Goal: Information Seeking & Learning: Understand process/instructions

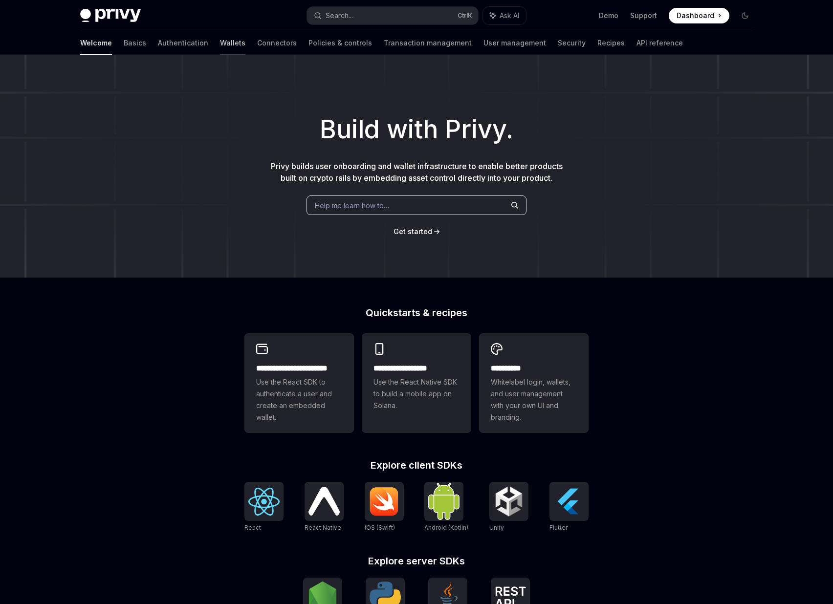
click at [220, 44] on link "Wallets" at bounding box center [232, 42] width 25 height 23
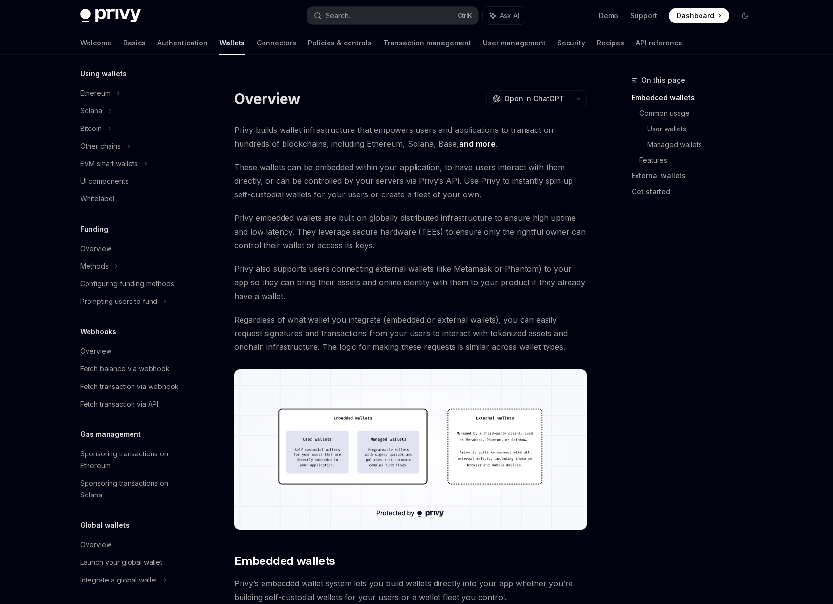
scroll to position [242, 0]
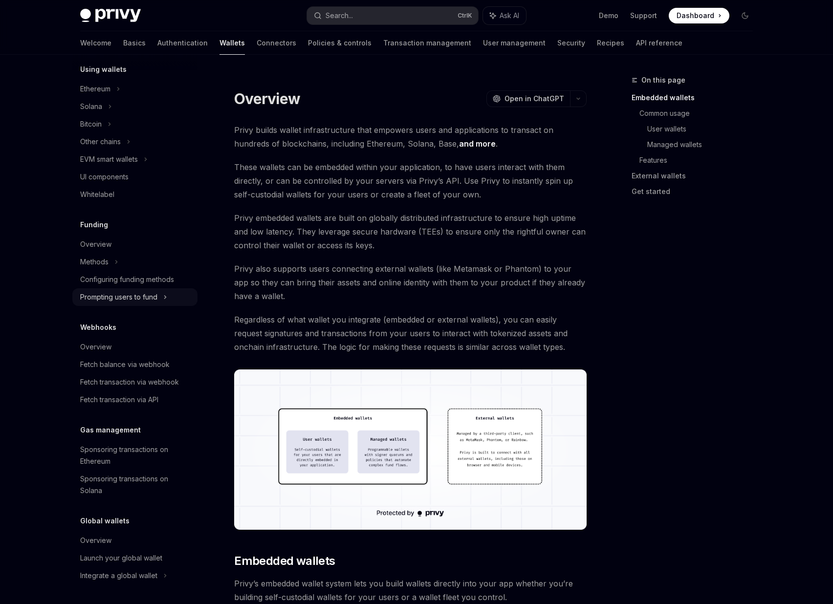
click at [121, 148] on div "Prompting users to fund" at bounding box center [100, 142] width 41 height 12
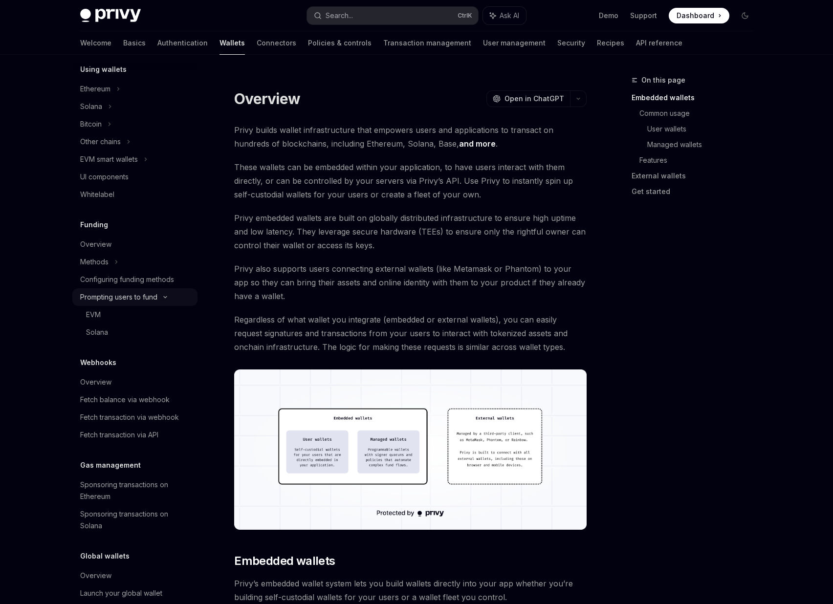
type textarea "*"
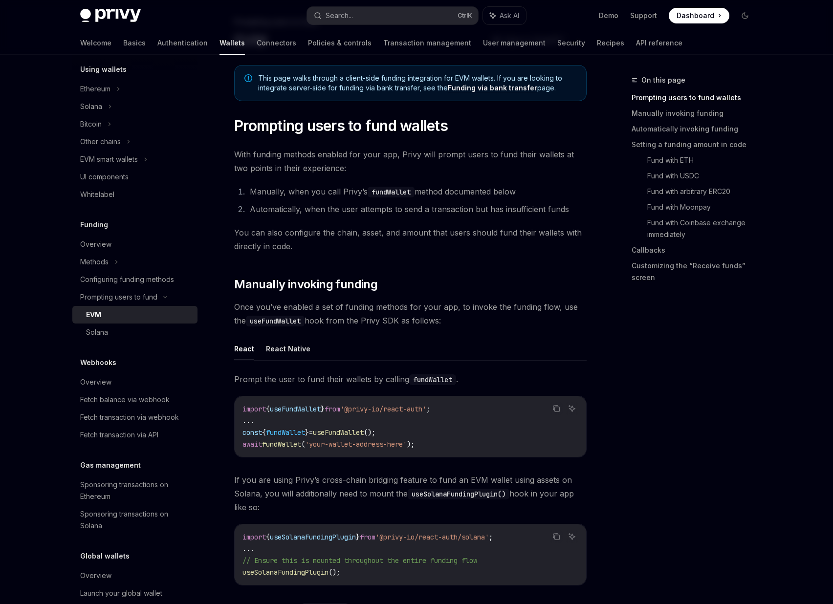
scroll to position [59, 0]
drag, startPoint x: 445, startPoint y: 411, endPoint x: 366, endPoint y: 412, distance: 79.2
click at [366, 412] on span "'@privy-io/react-auth'" at bounding box center [383, 408] width 86 height 9
copy span "privy-io/react-auth"
